Goal: Transaction & Acquisition: Purchase product/service

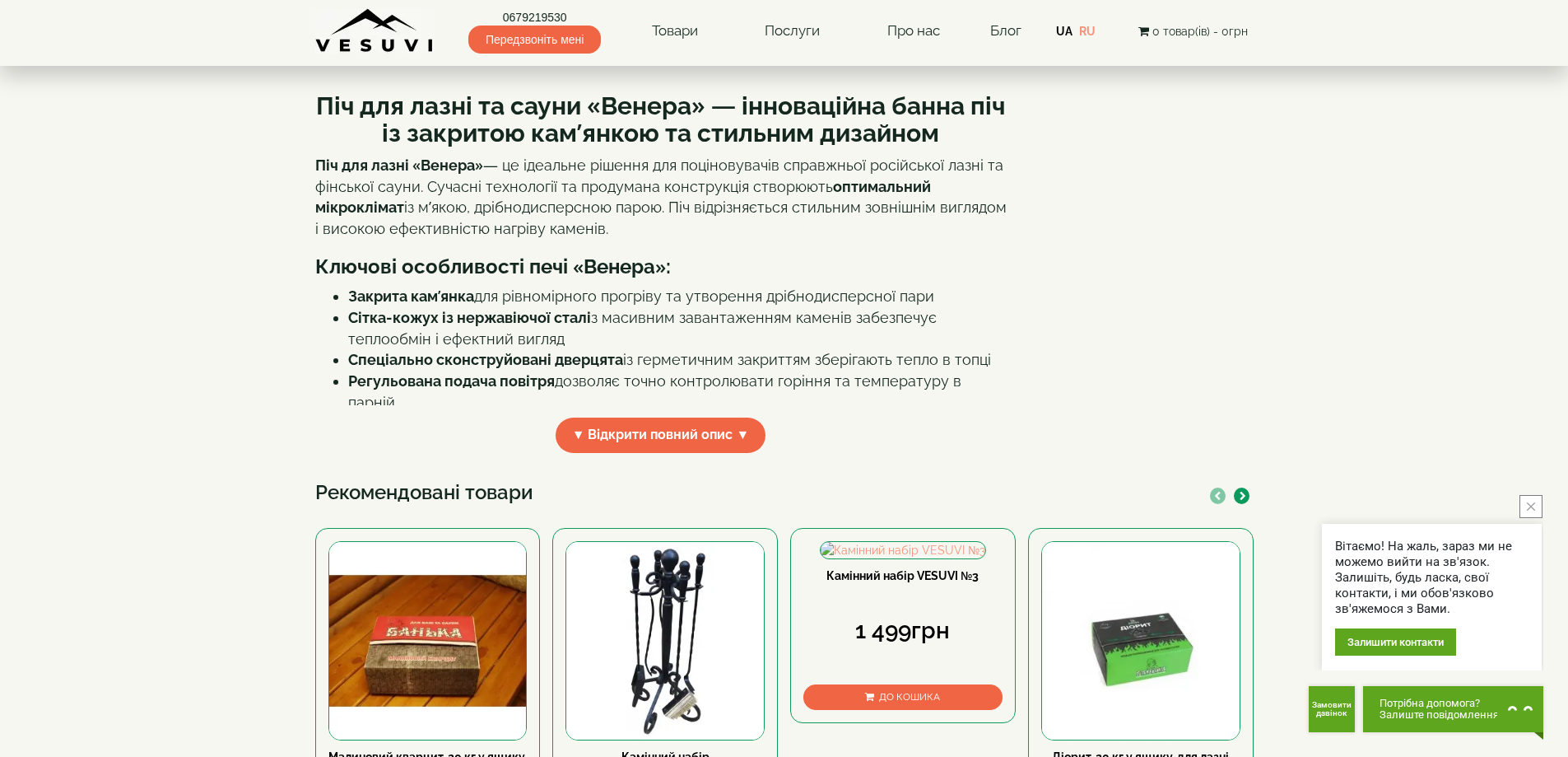
scroll to position [549, 0]
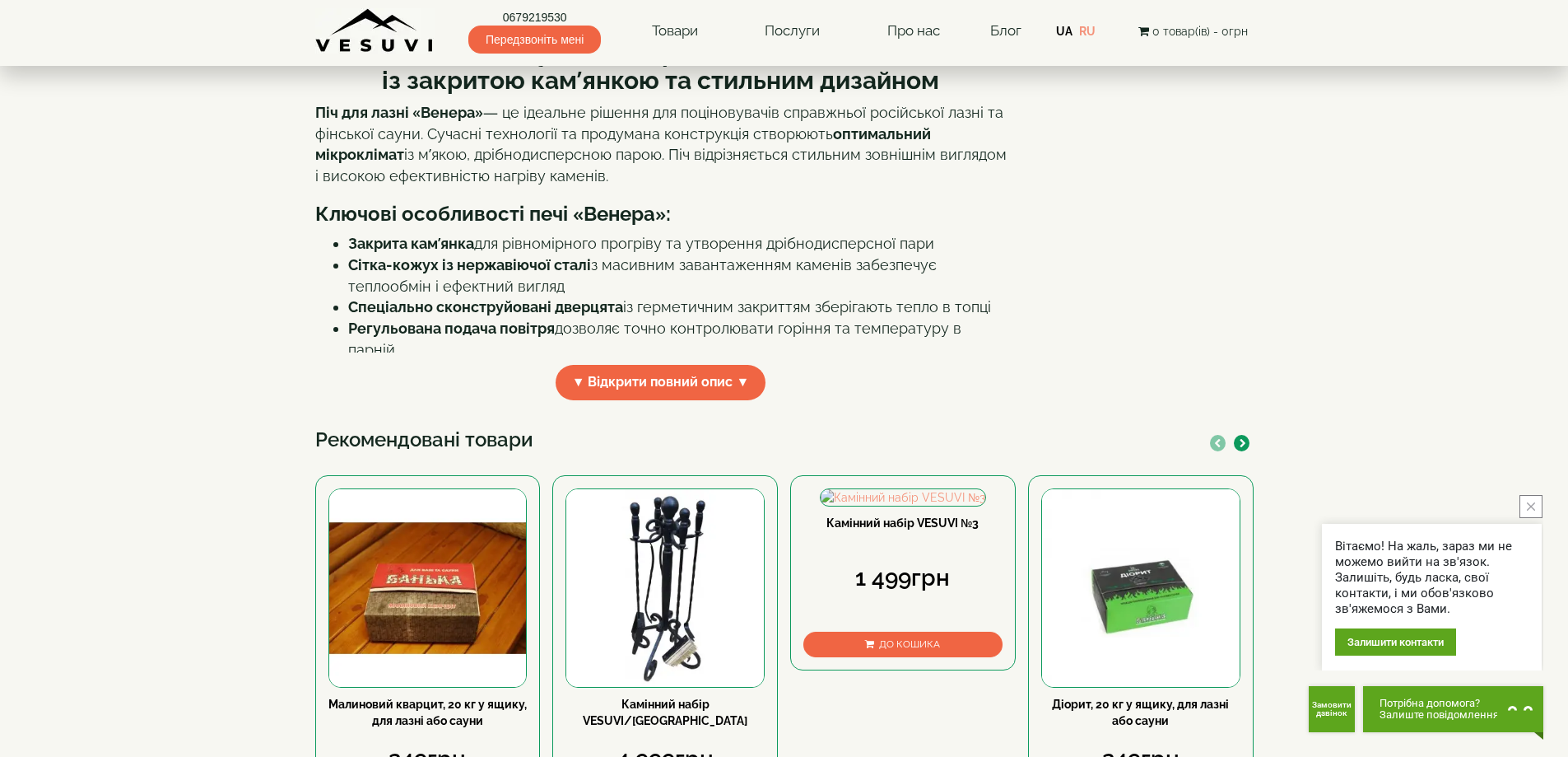
click at [626, 403] on div "Піч для лазні та сауни «Венера» — інноваційна банна піч із закритою кам’янкою т…" at bounding box center [667, 217] width 703 height 389
click at [636, 384] on span "▼ Відкрити повний опис ▼" at bounding box center [661, 382] width 211 height 35
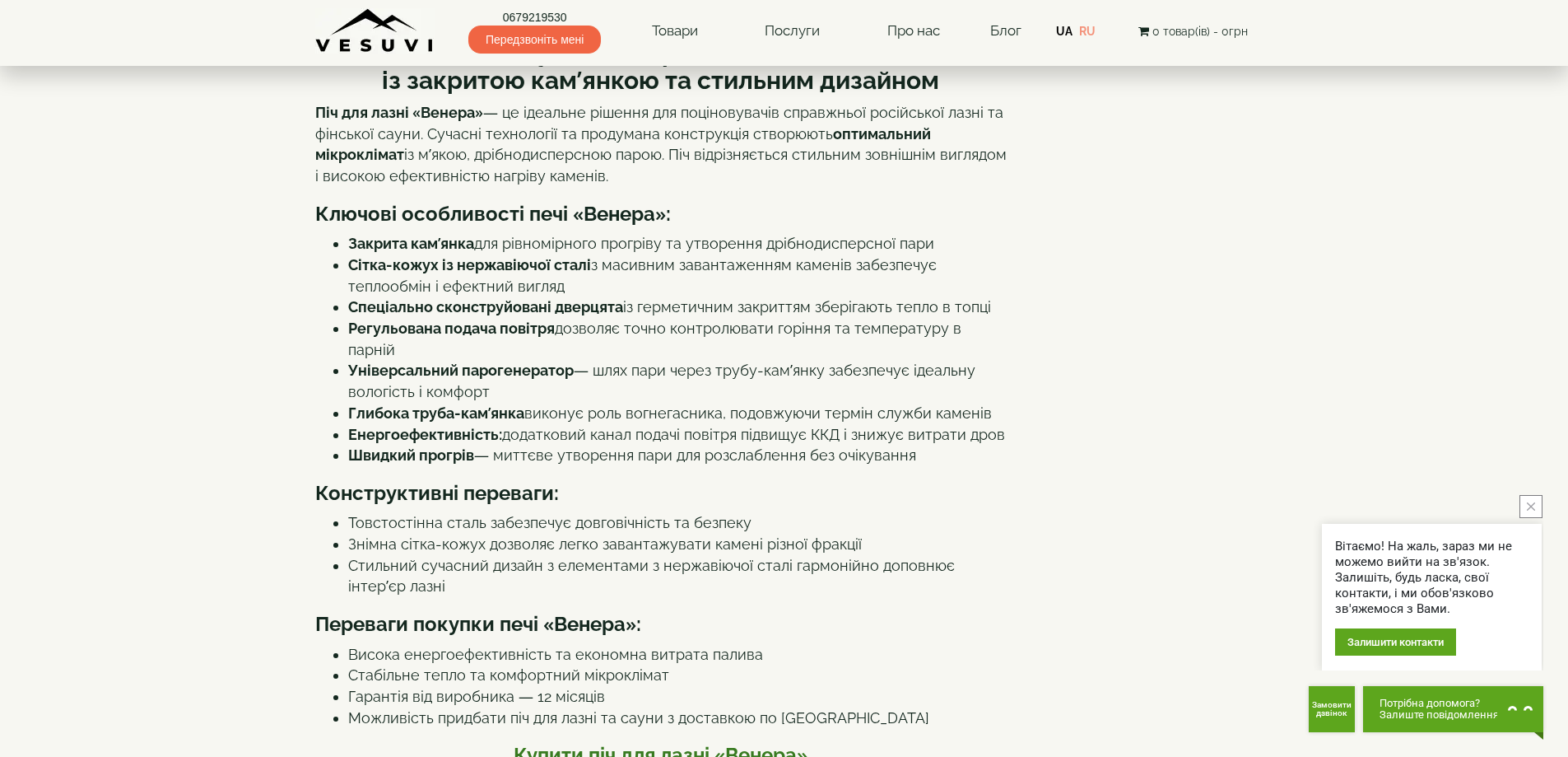
scroll to position [0, 0]
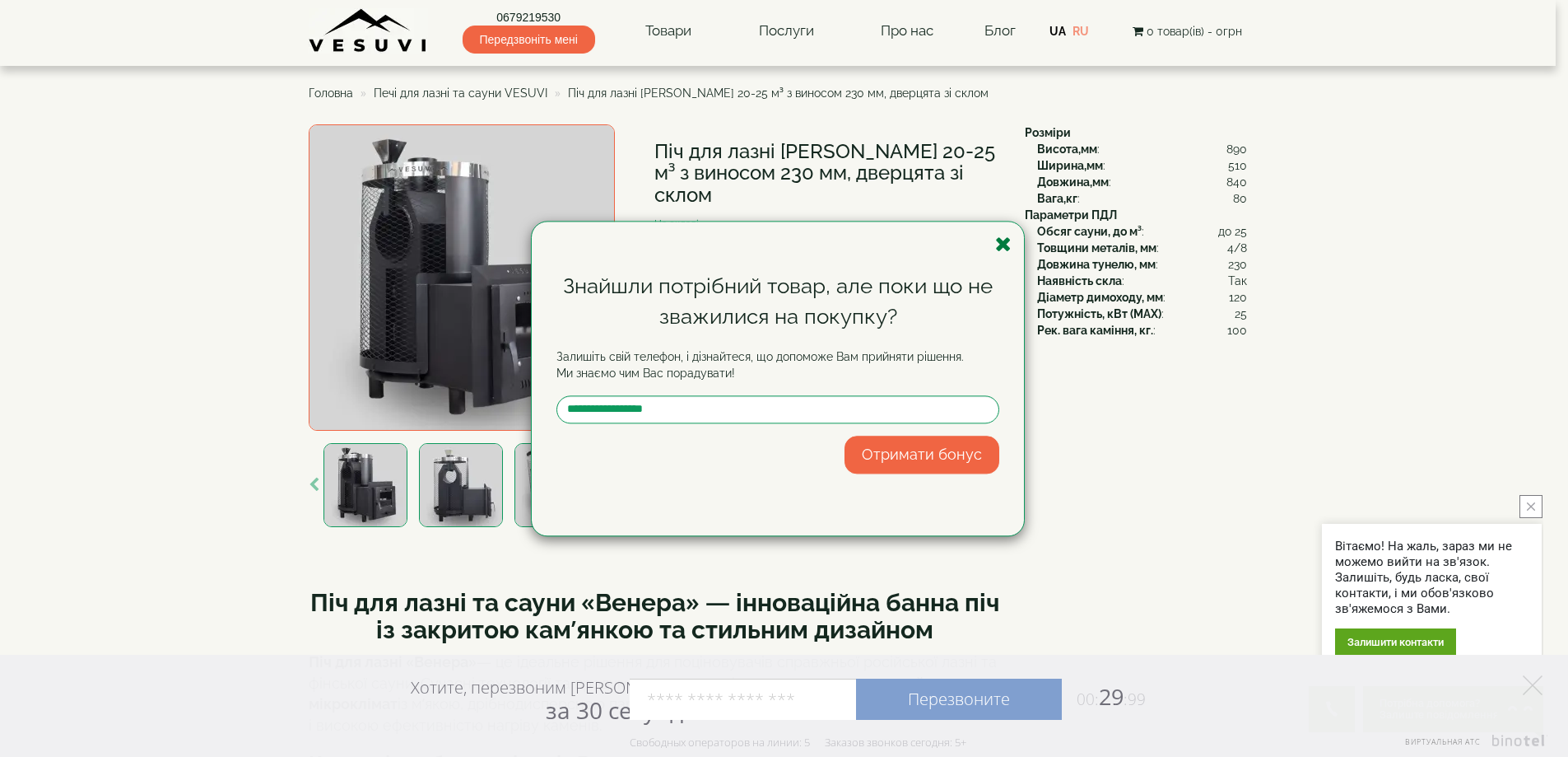
click at [1002, 244] on icon "button" at bounding box center [1003, 244] width 16 height 21
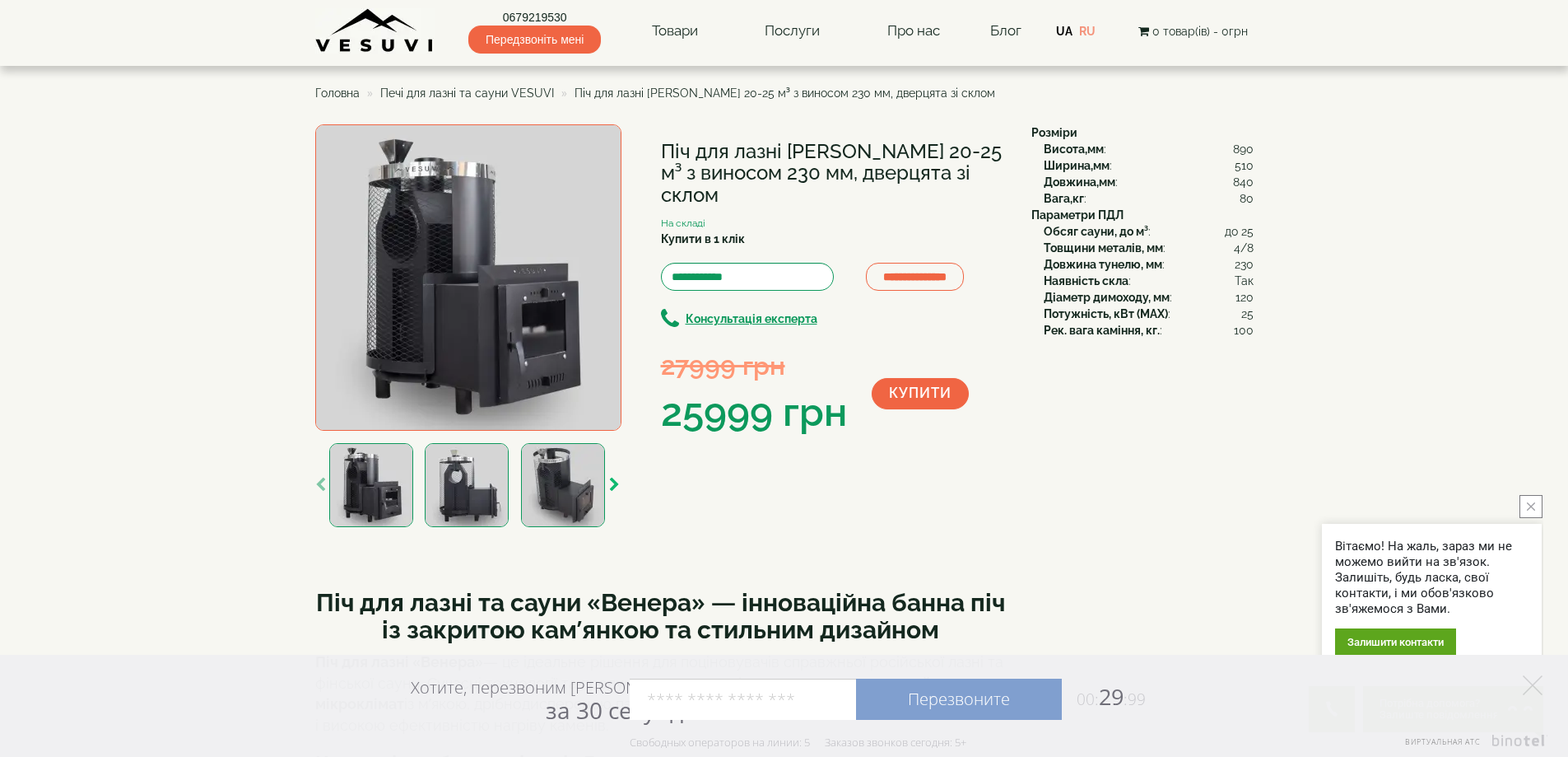
click at [612, 479] on icon "button" at bounding box center [614, 485] width 10 height 15
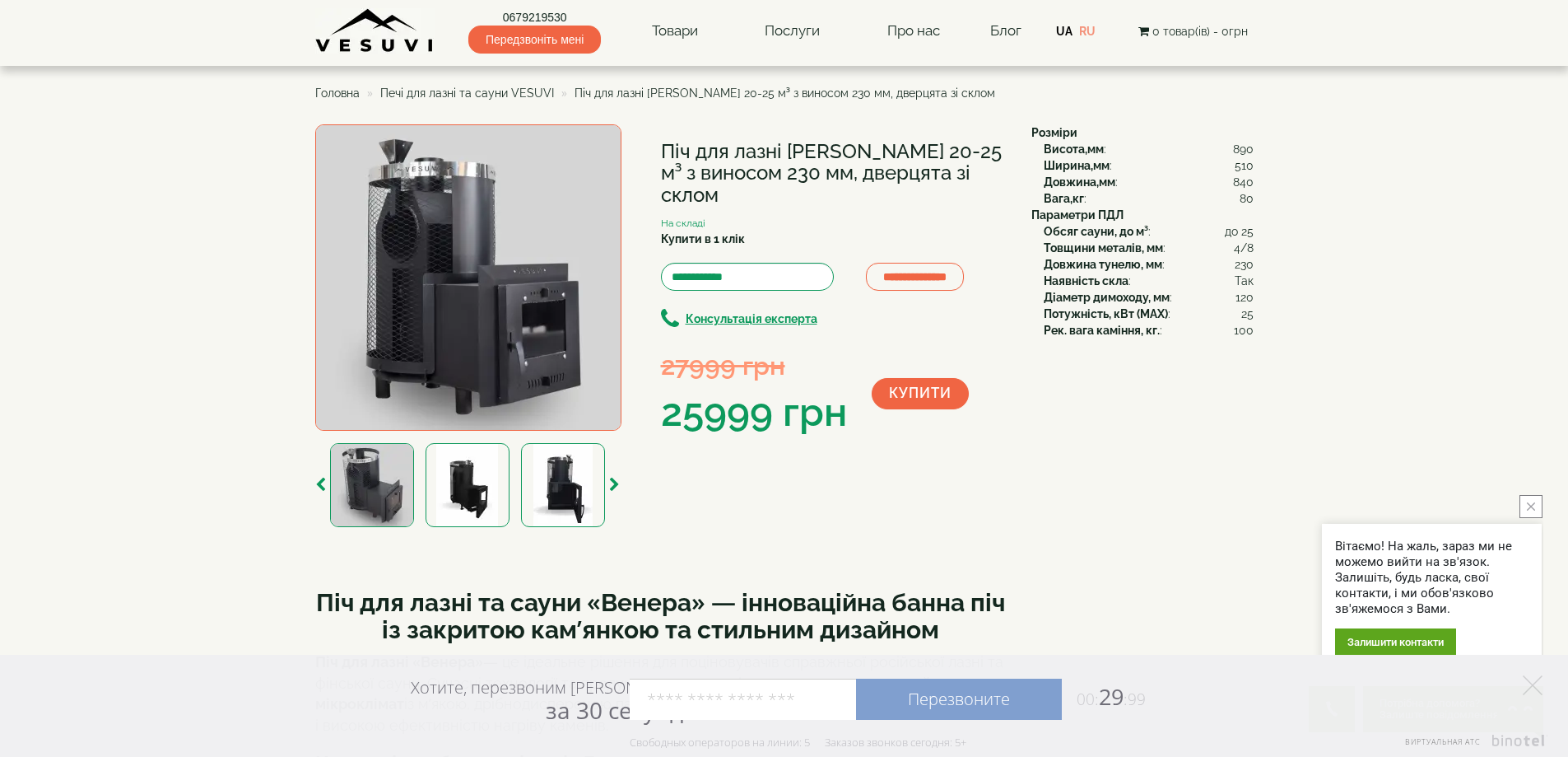
click at [479, 489] on img at bounding box center [467, 485] width 84 height 84
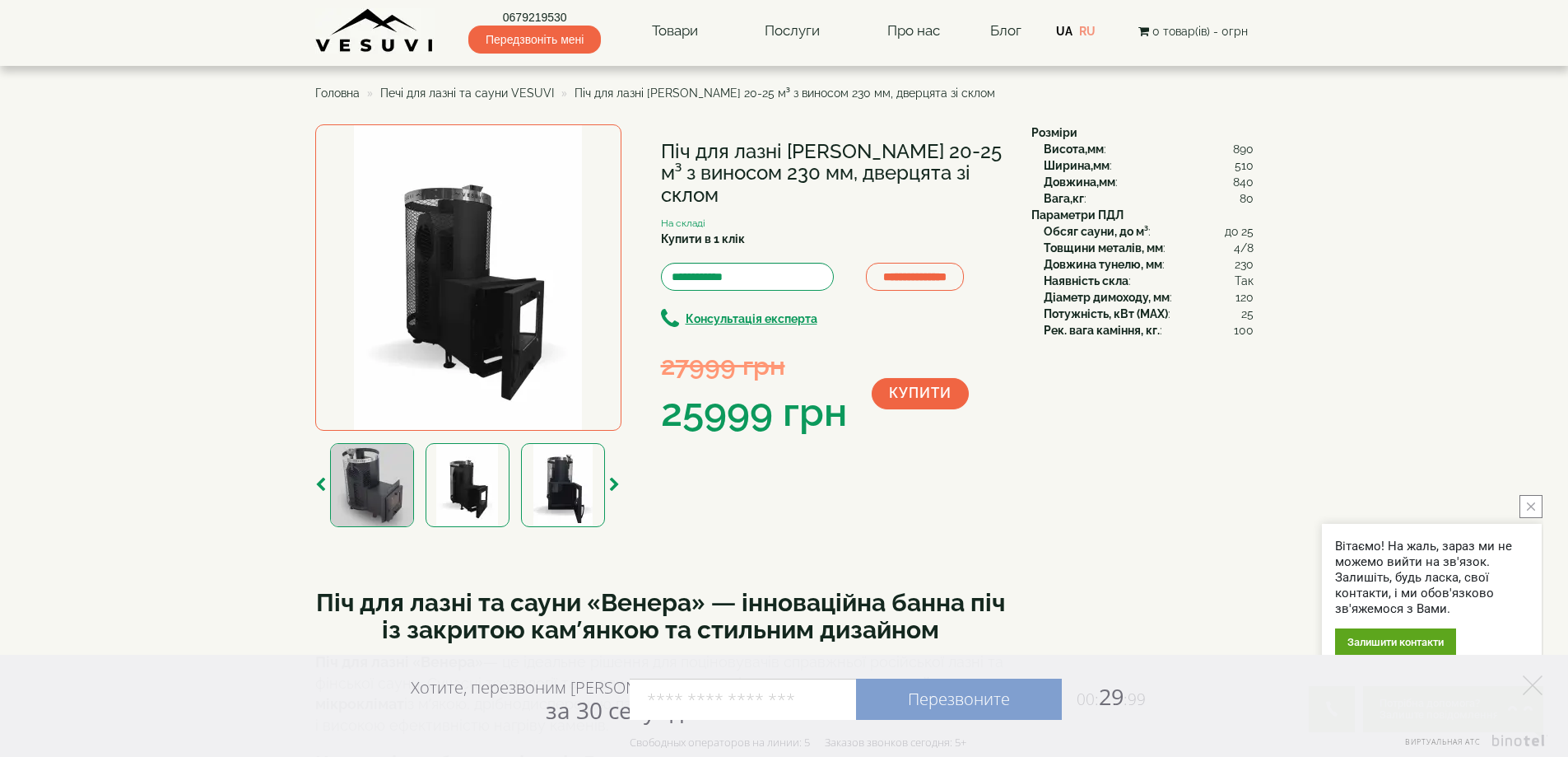
click at [560, 500] on img at bounding box center [563, 485] width 84 height 84
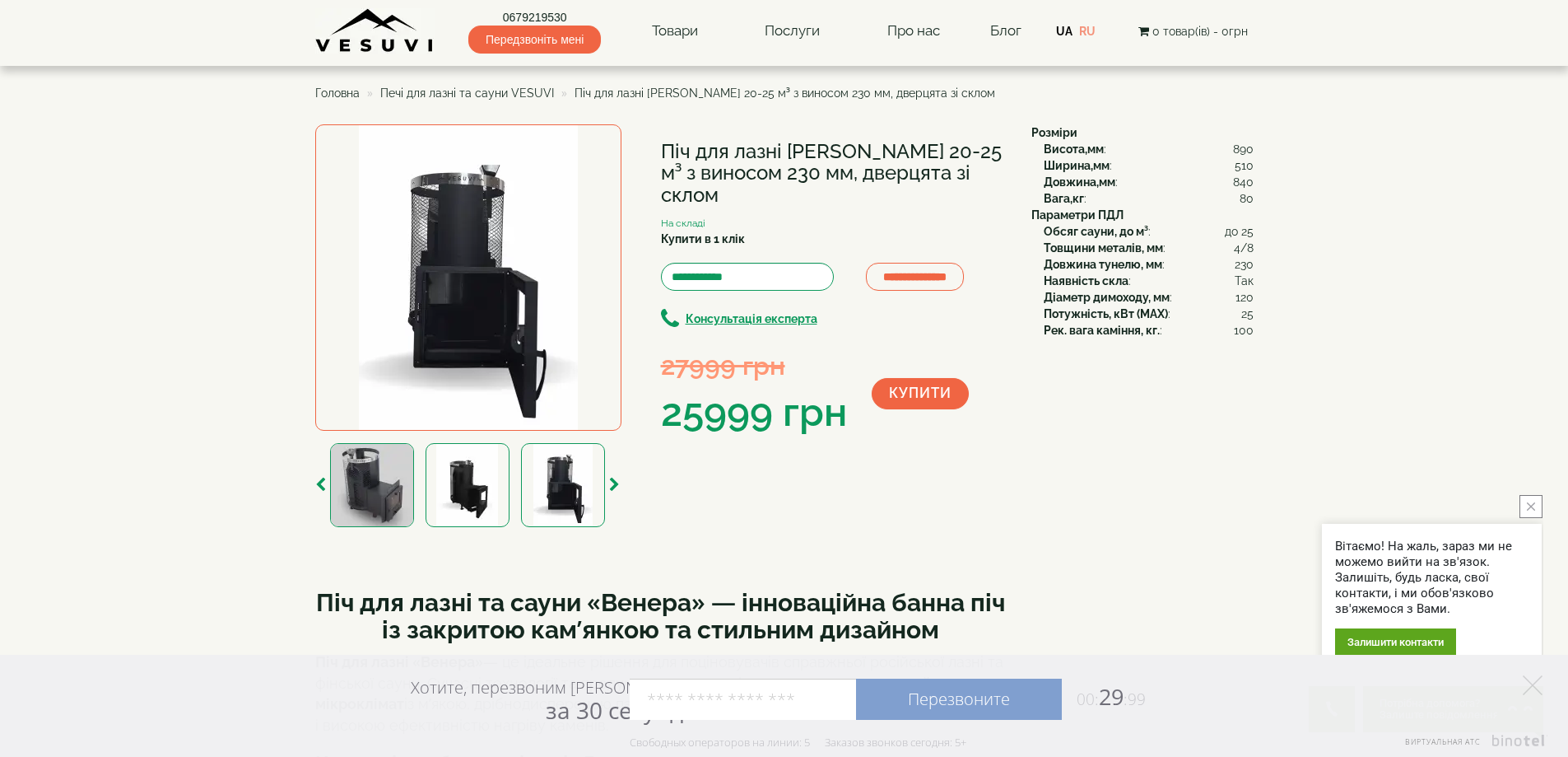
click at [479, 511] on img at bounding box center [467, 485] width 84 height 84
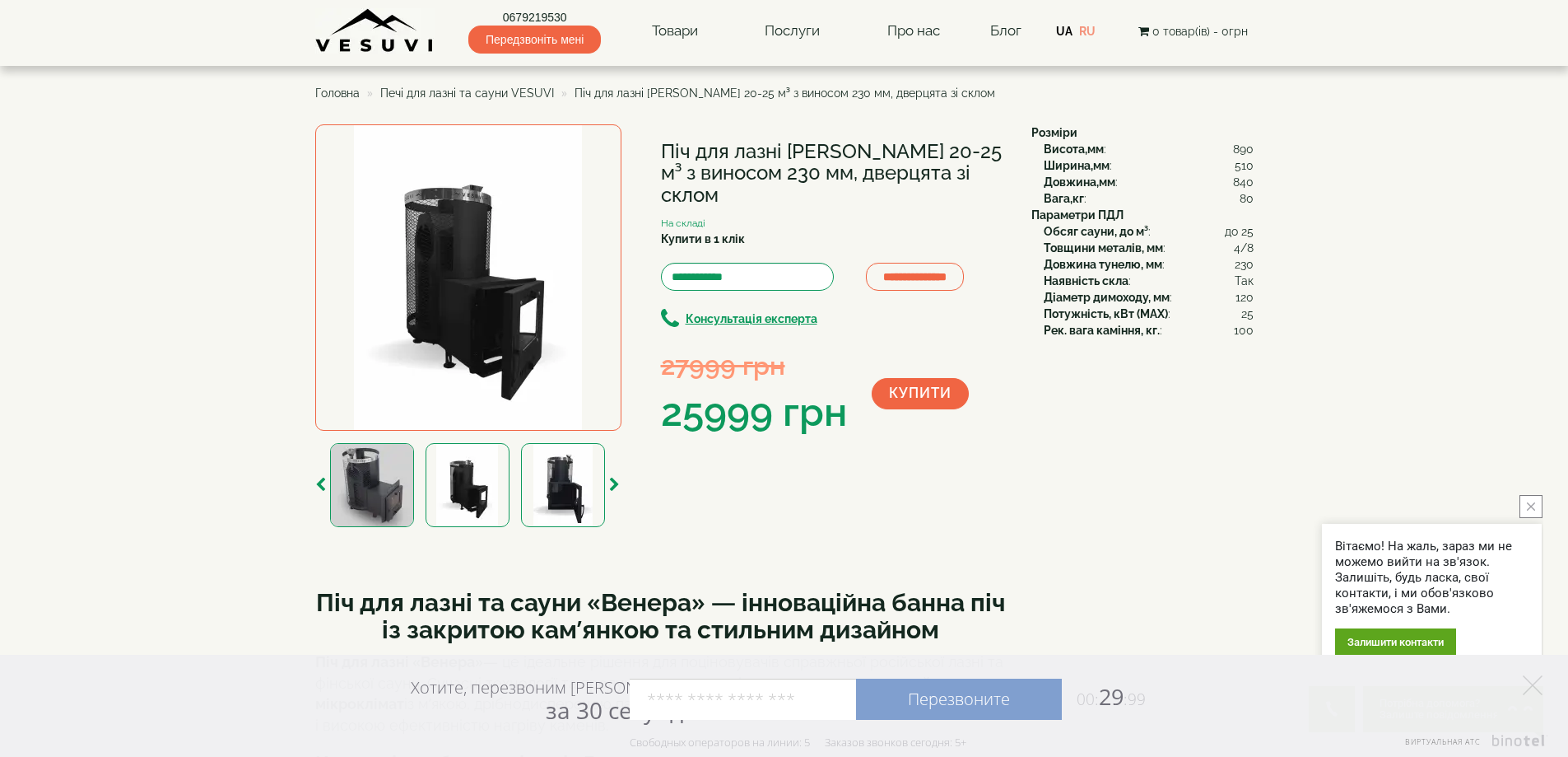
click at [375, 481] on img at bounding box center [372, 485] width 84 height 84
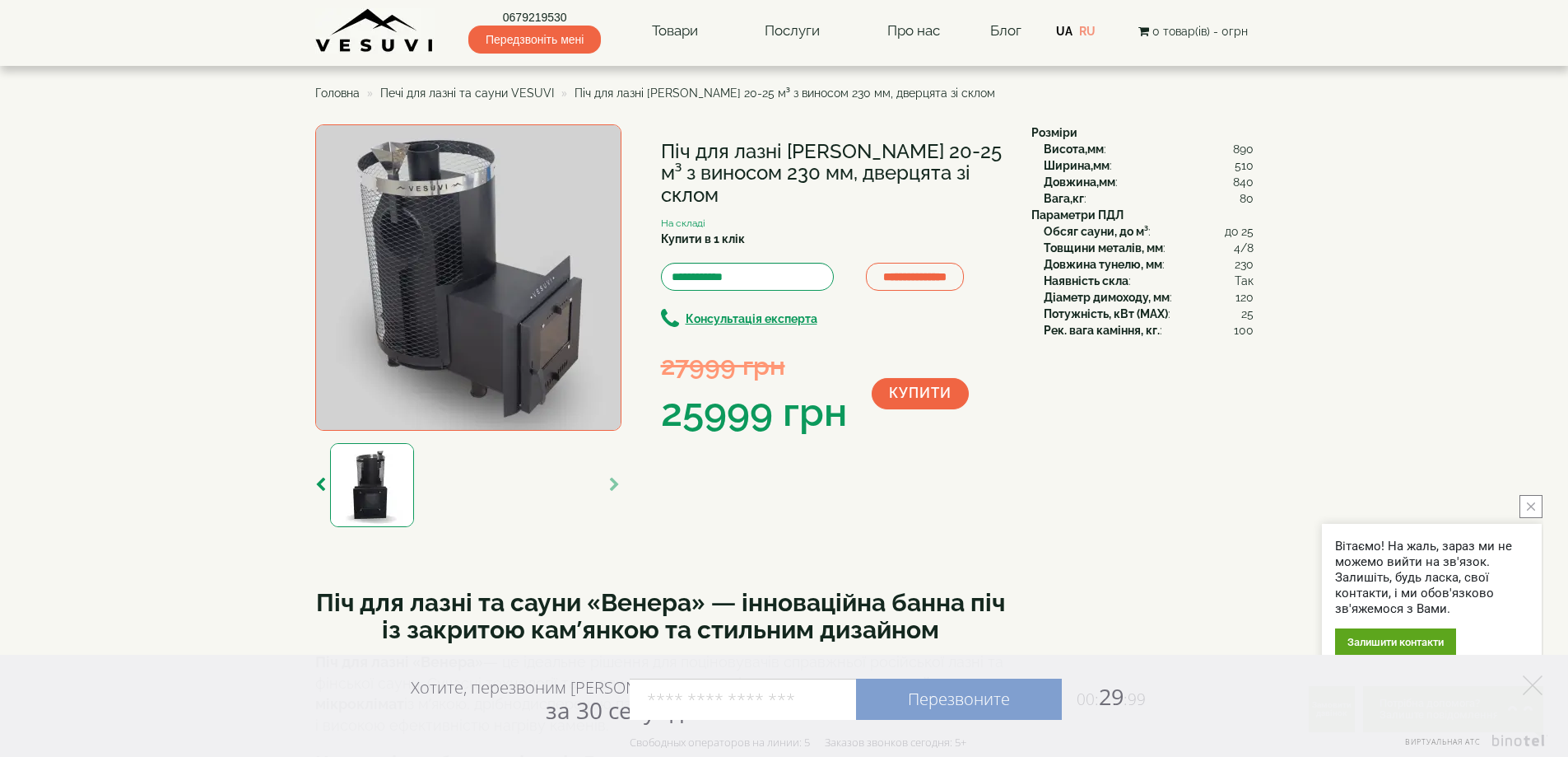
click at [369, 483] on img at bounding box center [372, 485] width 84 height 84
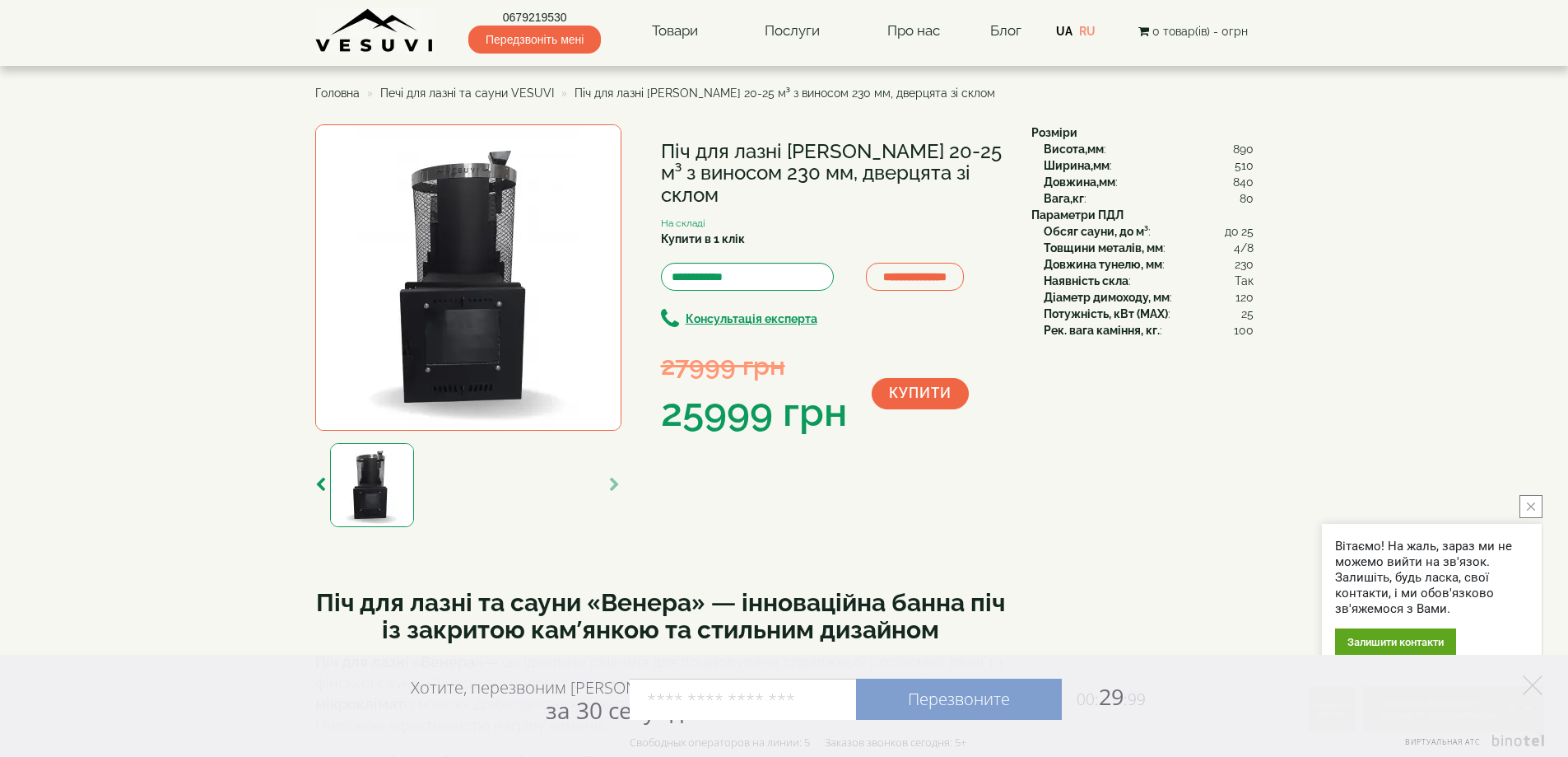
click at [326, 485] on div at bounding box center [372, 485] width 92 height 84
click at [322, 482] on icon "button" at bounding box center [320, 485] width 10 height 15
click at [354, 481] on img at bounding box center [372, 485] width 84 height 84
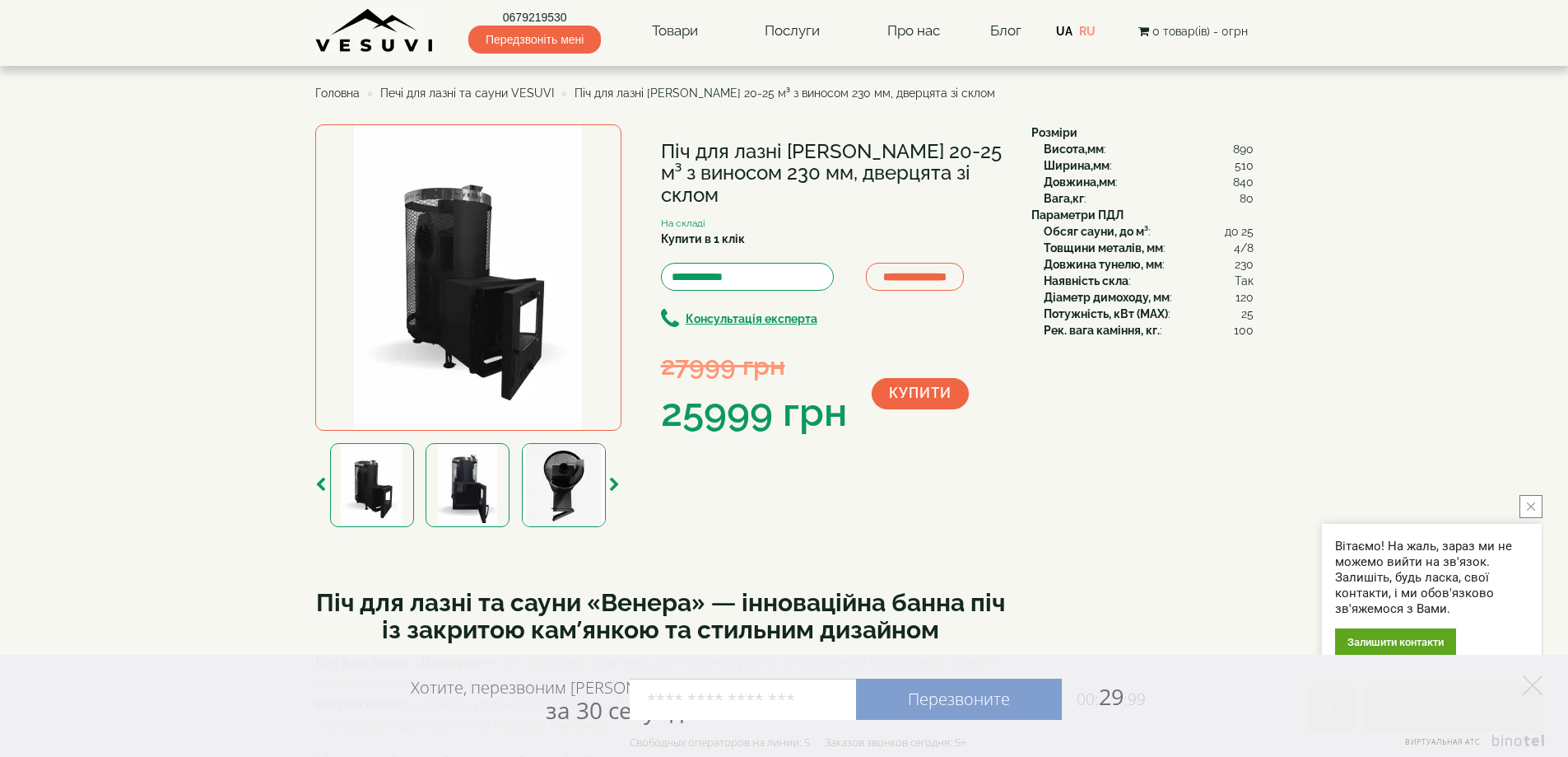
click at [318, 489] on icon "button" at bounding box center [320, 485] width 10 height 15
click at [355, 485] on img at bounding box center [372, 485] width 84 height 84
